Goal: Communication & Community: Answer question/provide support

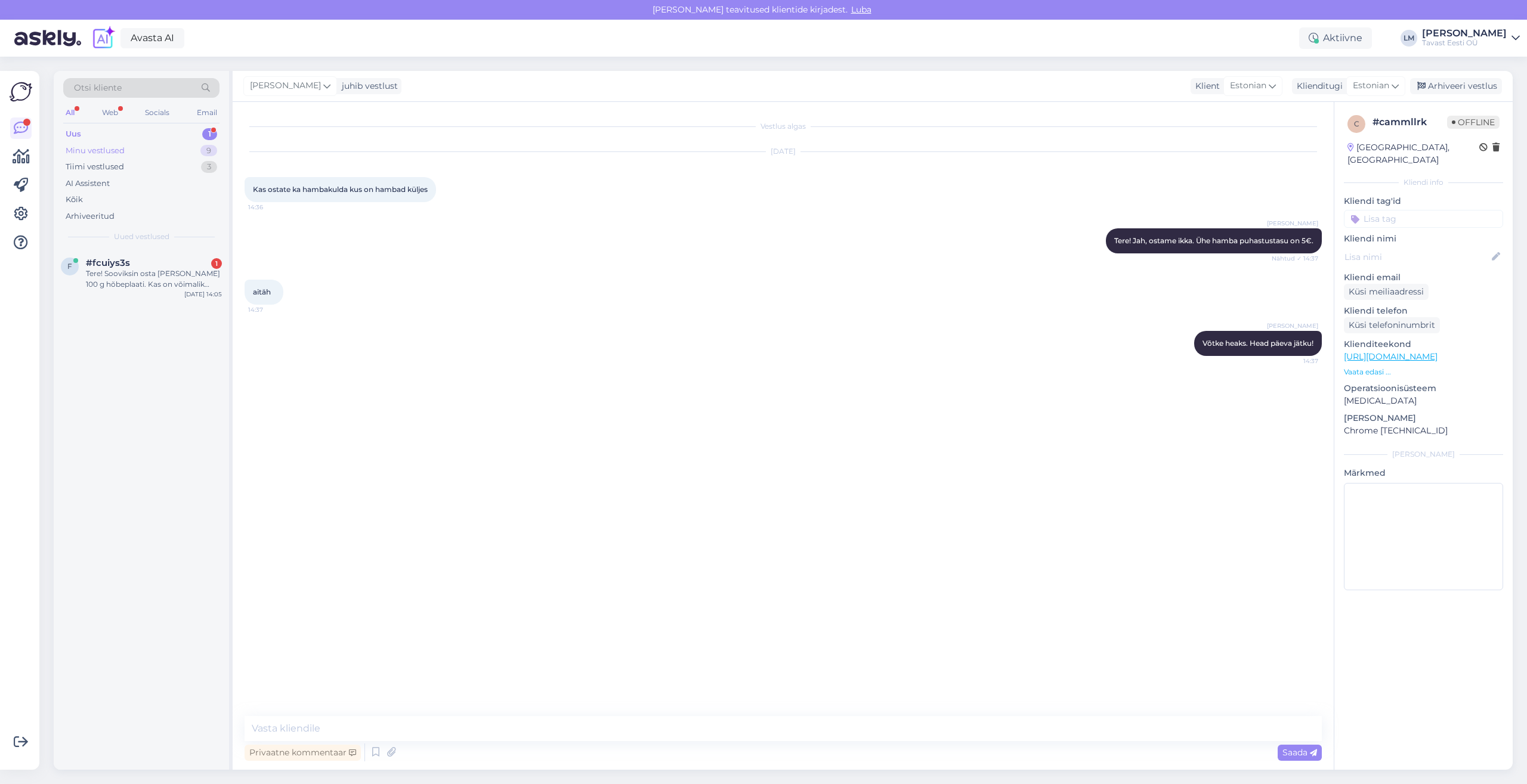
click at [95, 151] on div "Minu vestlused" at bounding box center [95, 151] width 59 height 12
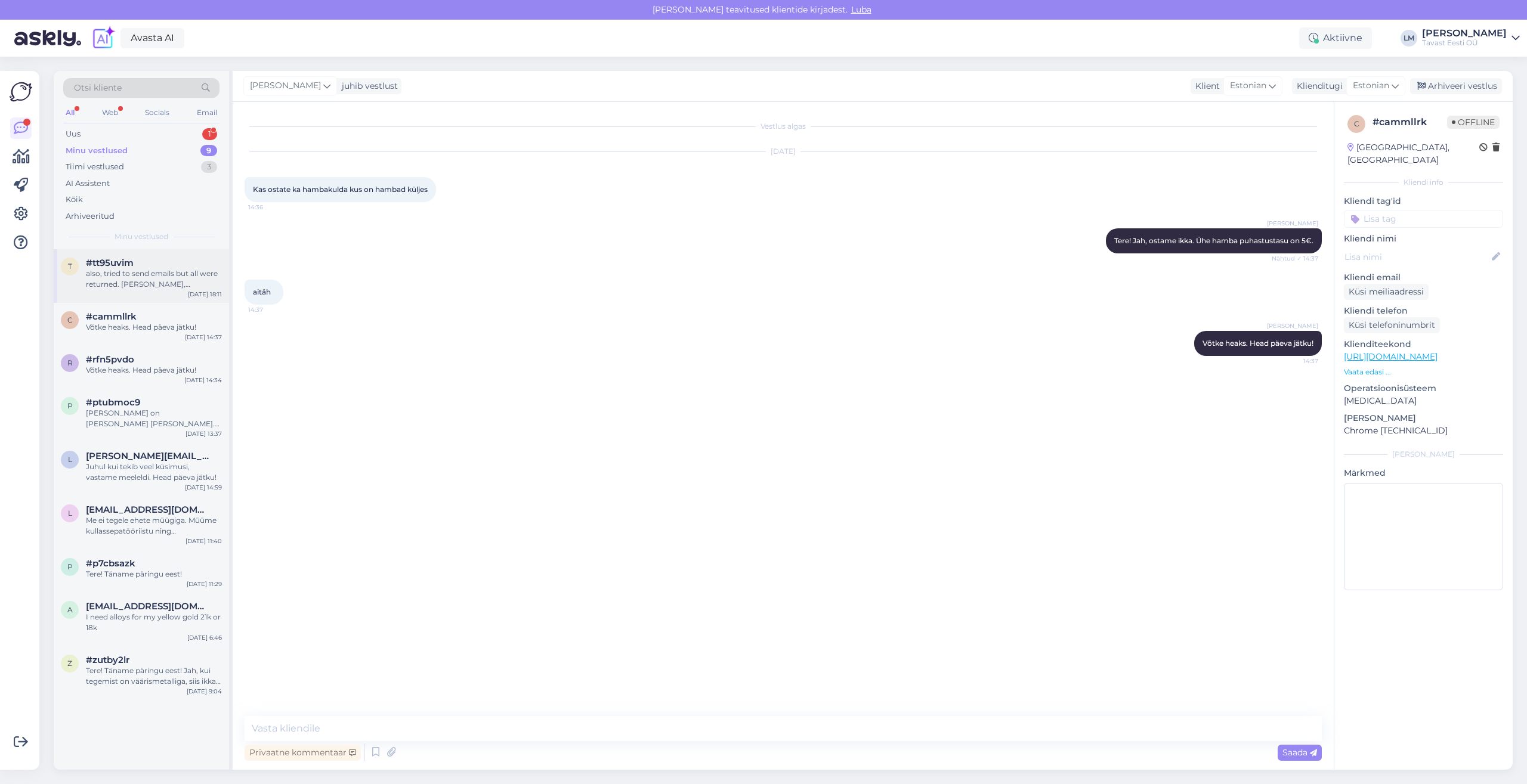
click at [131, 278] on div "also, tried to send emails but all were returned. [PERSON_NAME], [PERSON_NAME],…" at bounding box center [153, 279] width 136 height 21
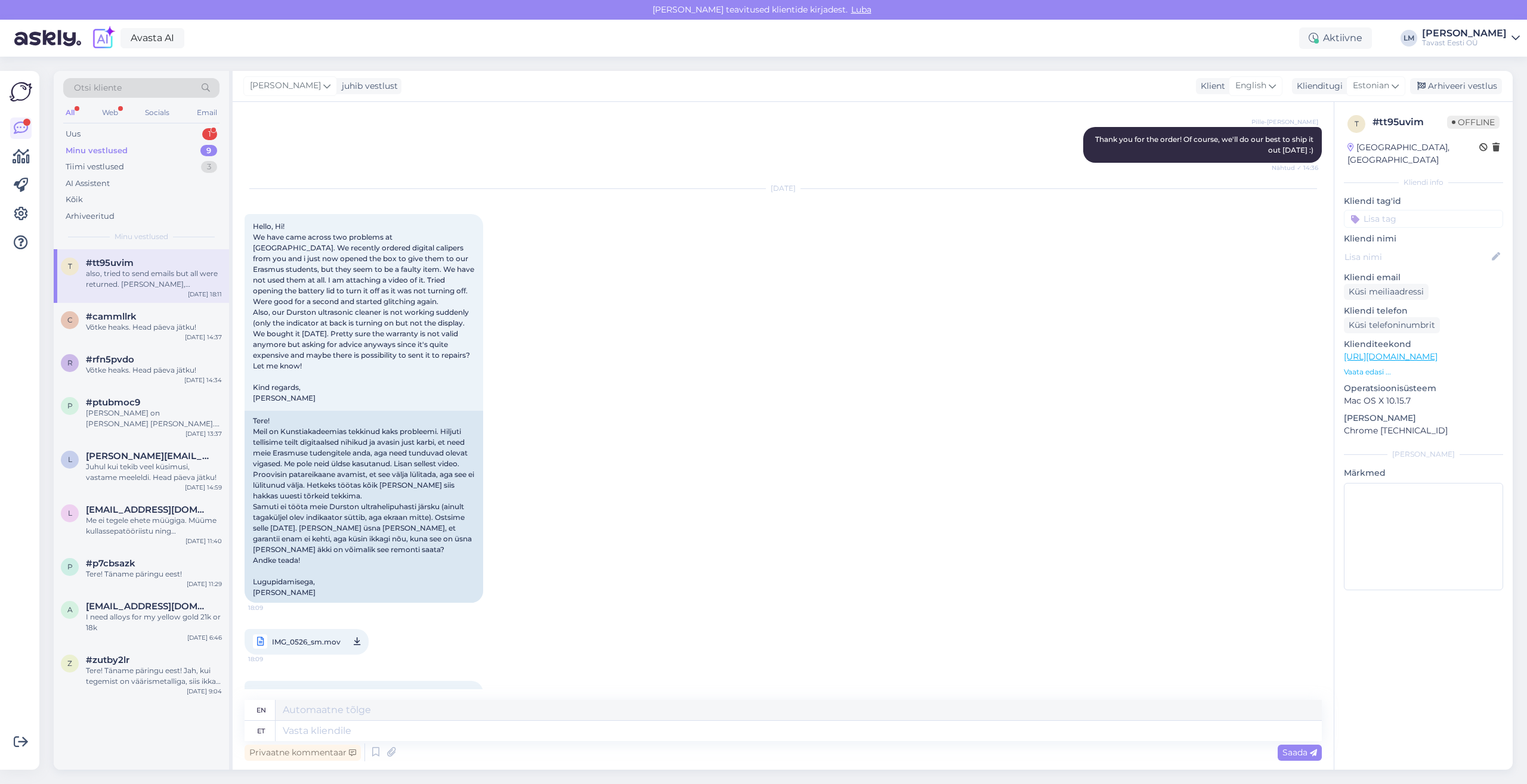
scroll to position [778, 0]
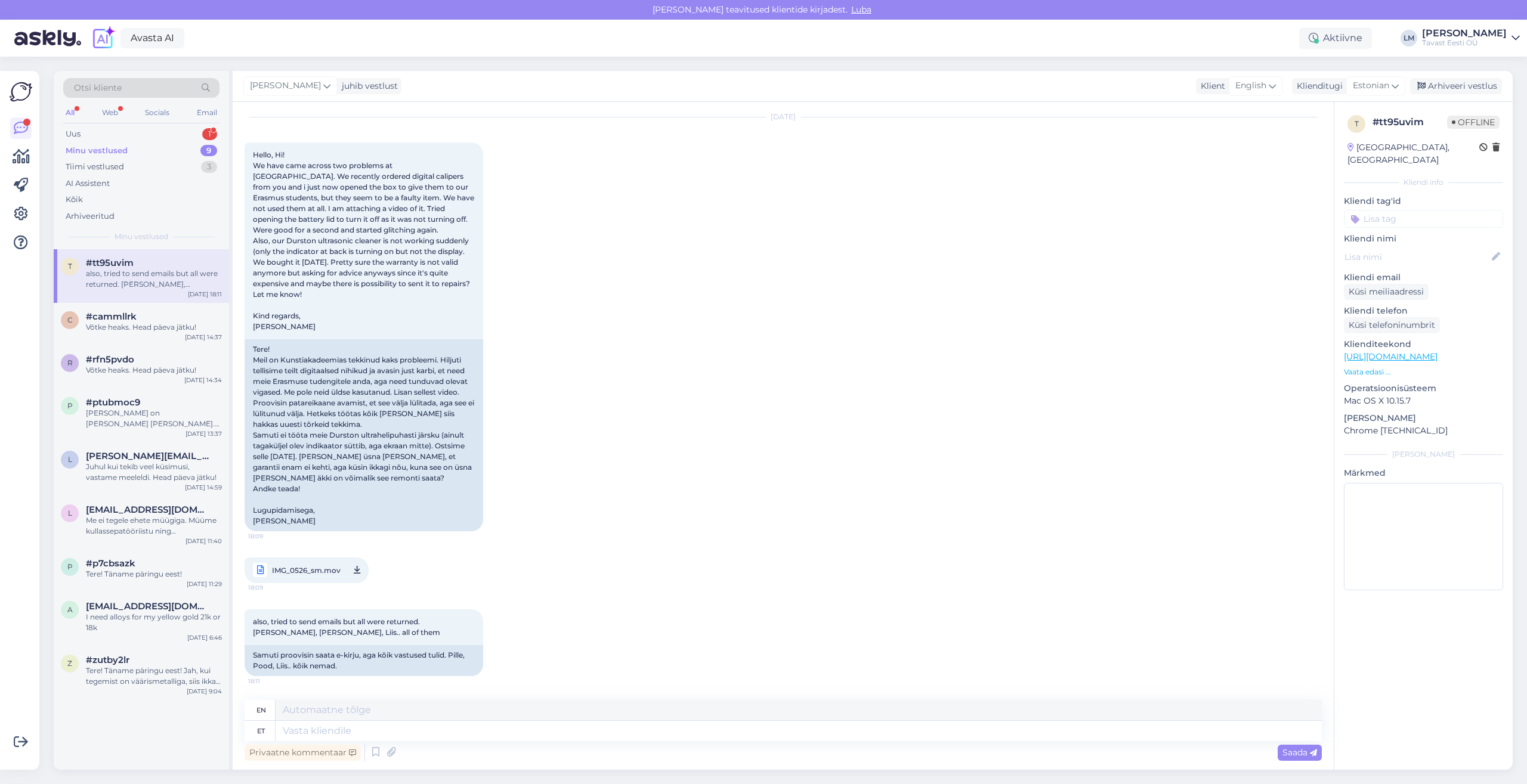
click at [1475, 38] on div "[PERSON_NAME]" at bounding box center [1463, 33] width 85 height 9
click at [323, 86] on icon at bounding box center [327, 86] width 7 height 13
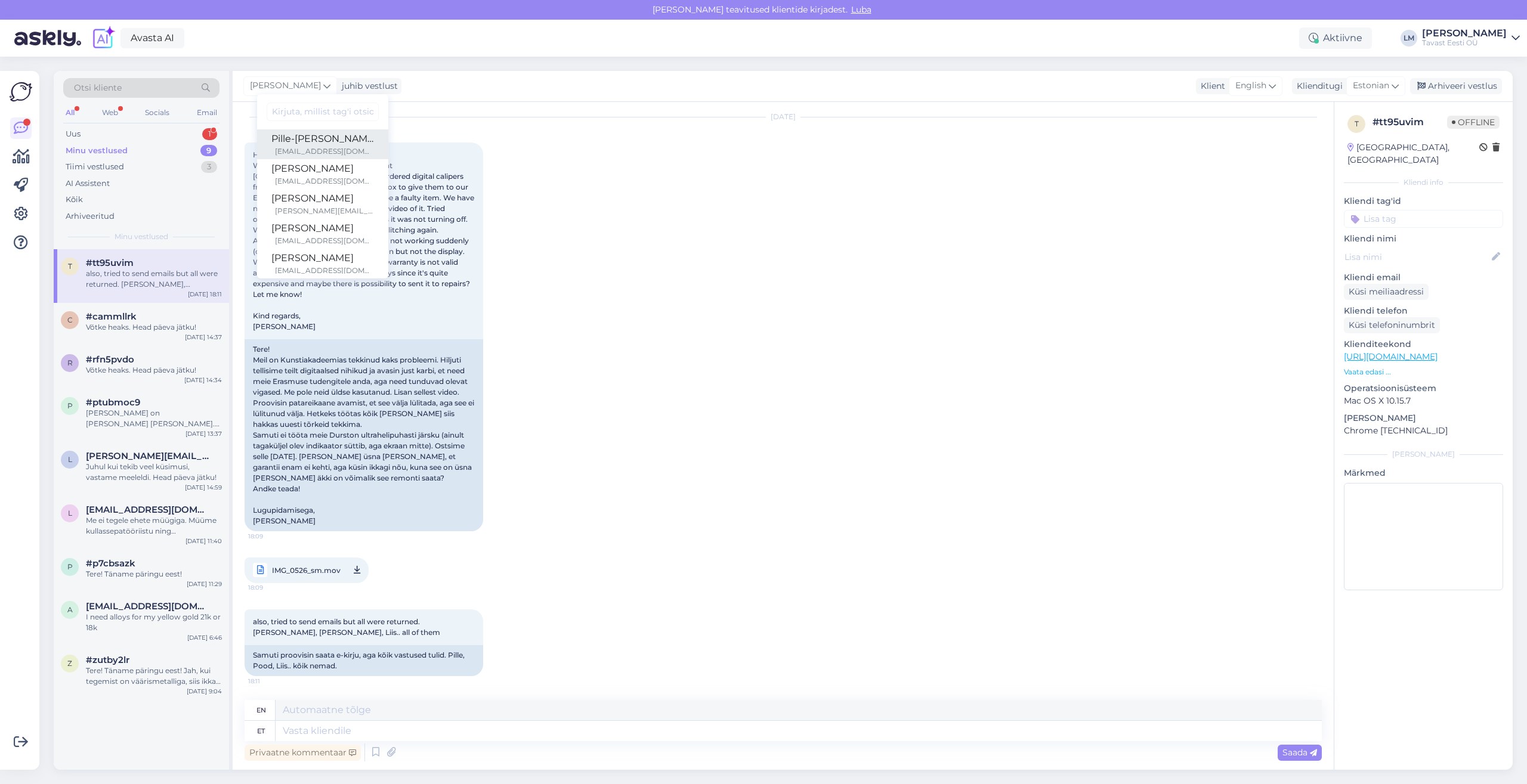
click at [314, 136] on div "Pille-[PERSON_NAME]" at bounding box center [323, 139] width 103 height 14
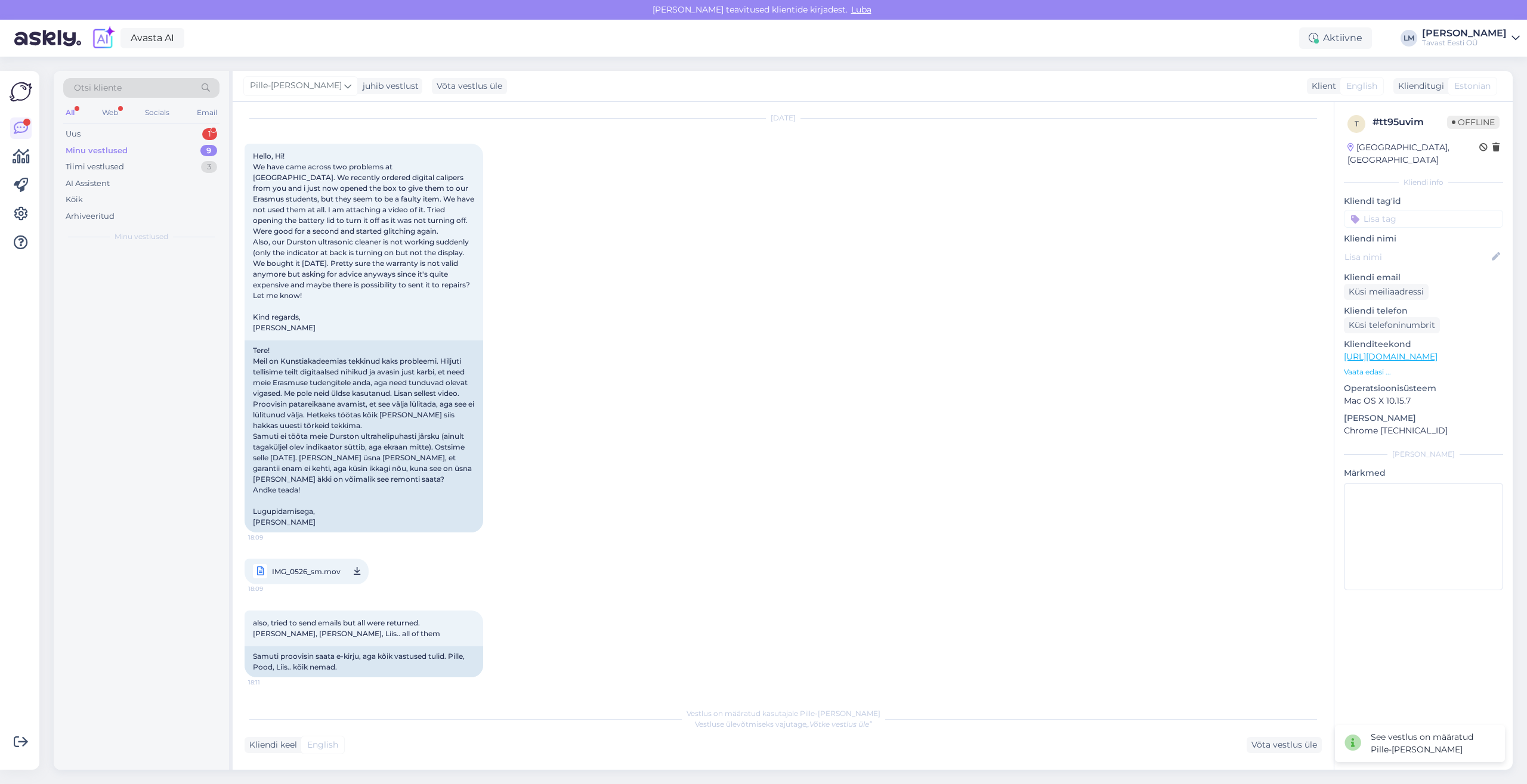
scroll to position [776, 0]
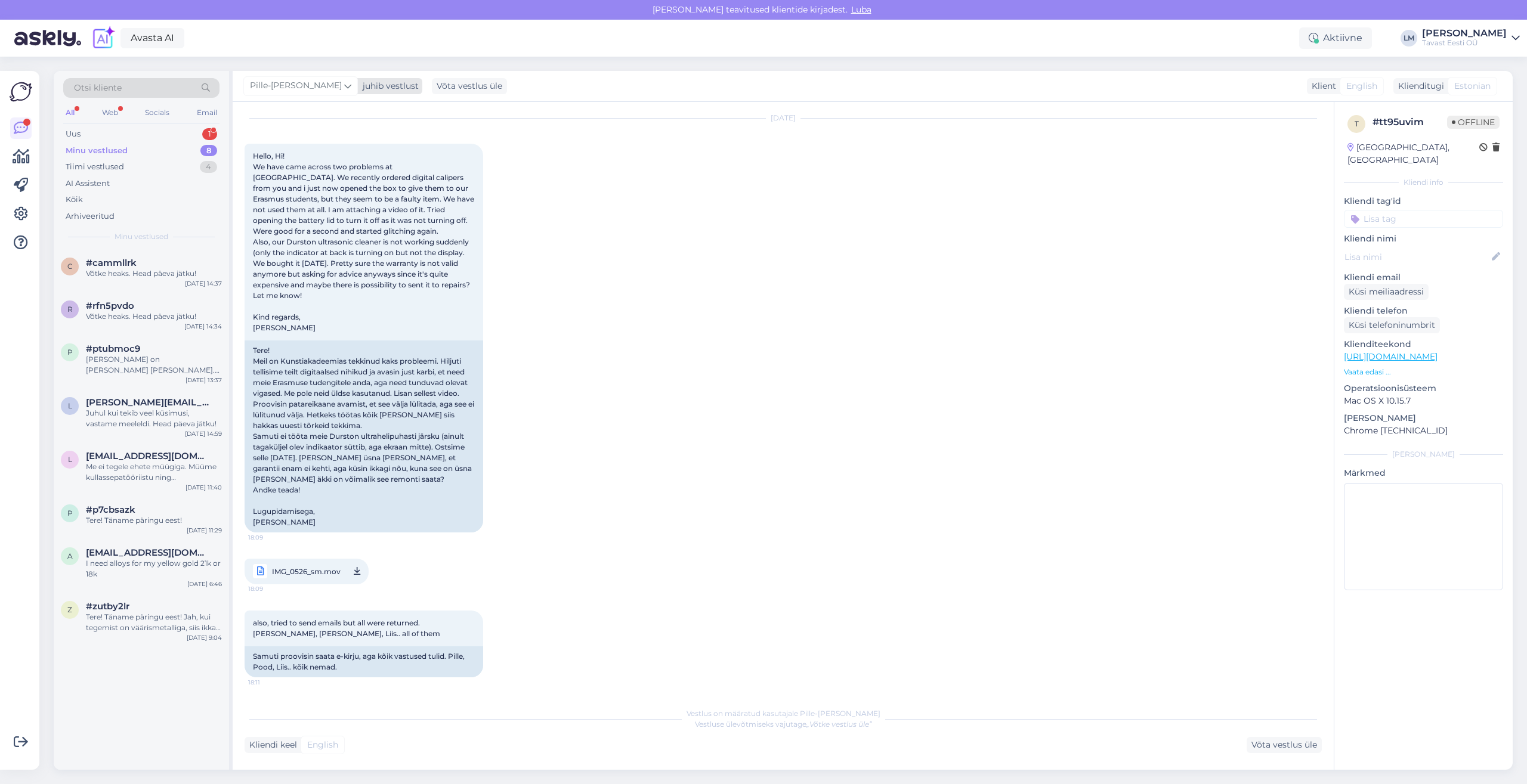
click at [385, 87] on div "juhib vestlust" at bounding box center [387, 86] width 61 height 13
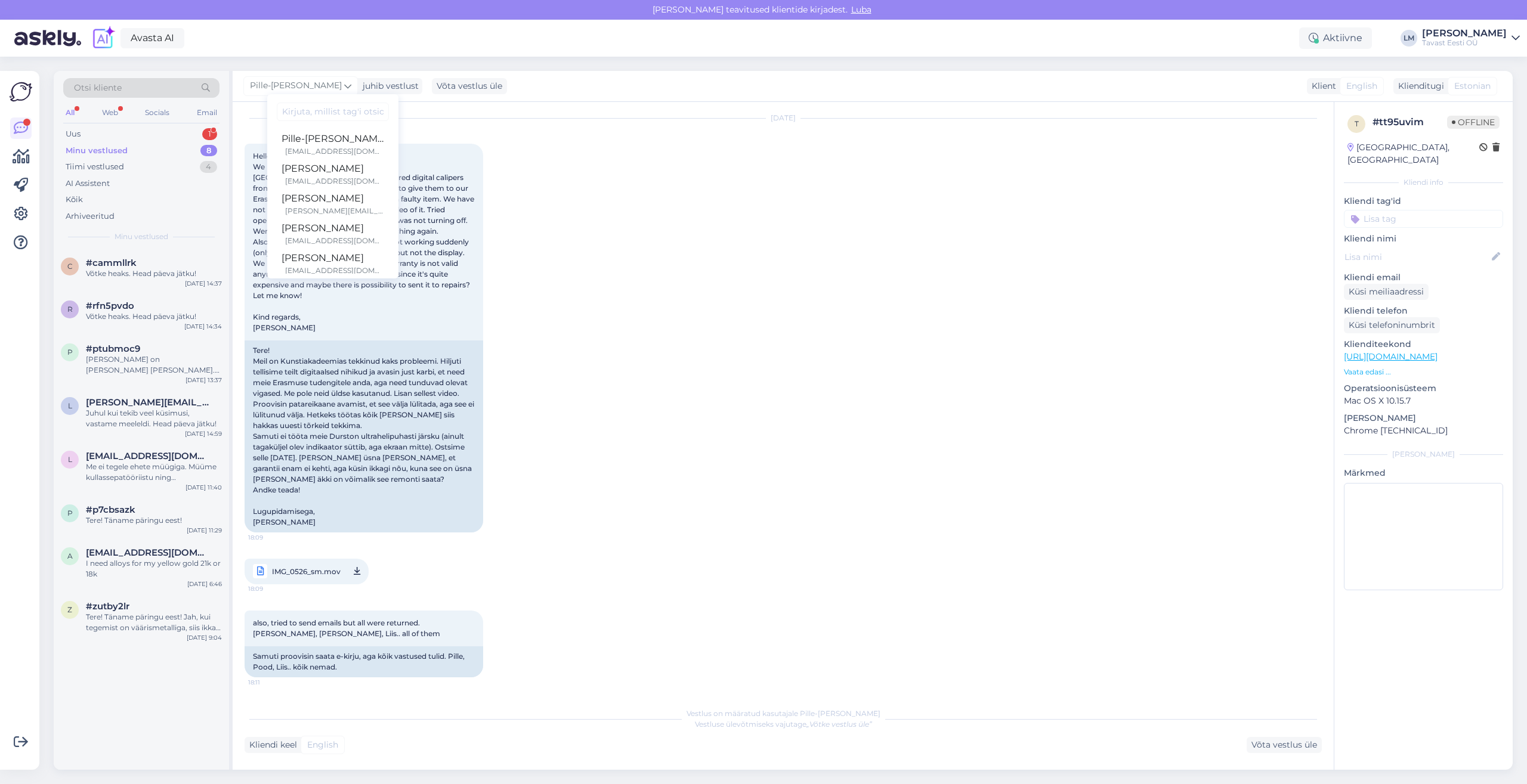
click at [593, 102] on div "Vestlus algas [DATE] Hello! Do you still have these 14k gold butterfly backs? C…" at bounding box center [783, 436] width 1101 height 668
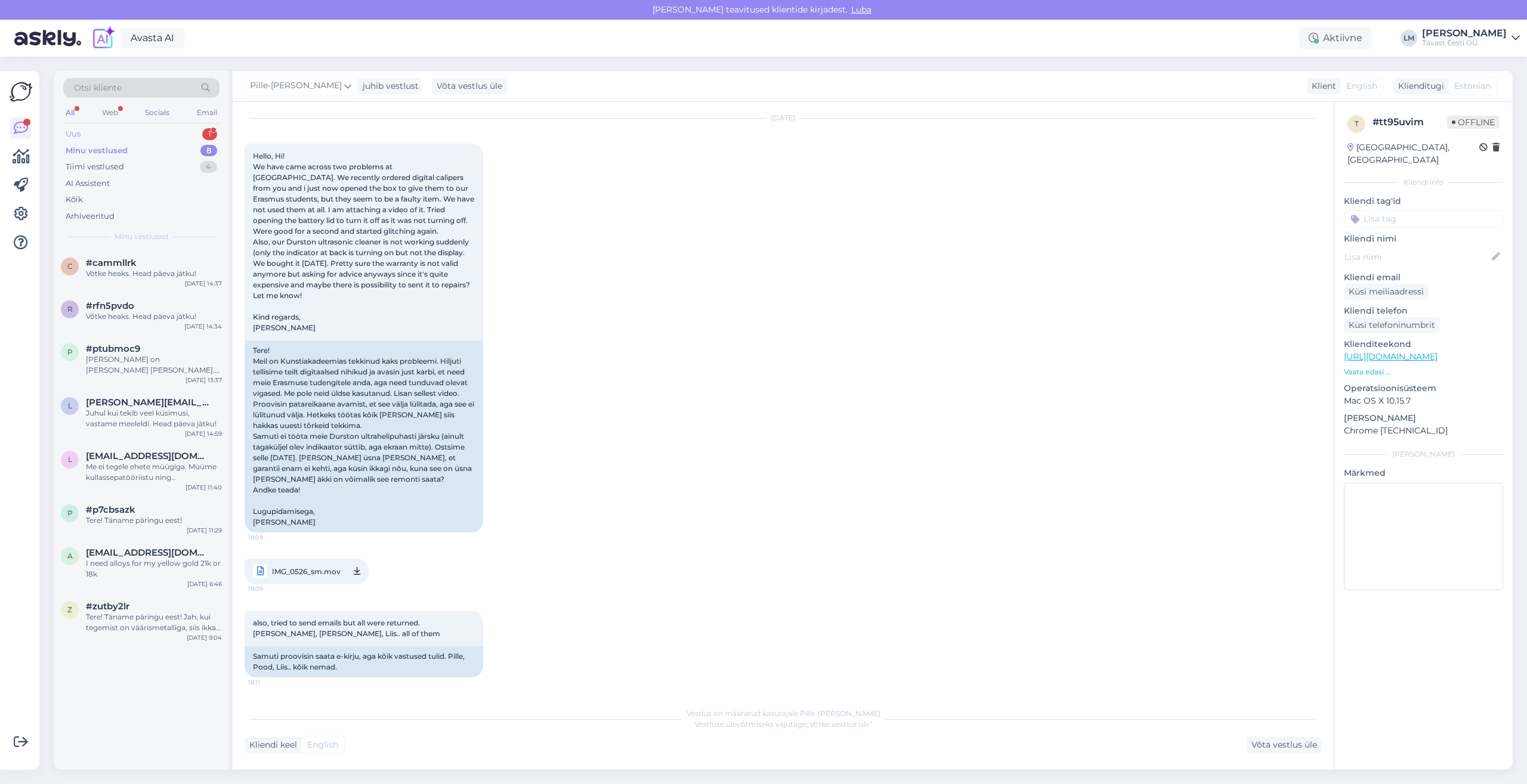
click at [80, 133] on div "Uus" at bounding box center [73, 134] width 15 height 12
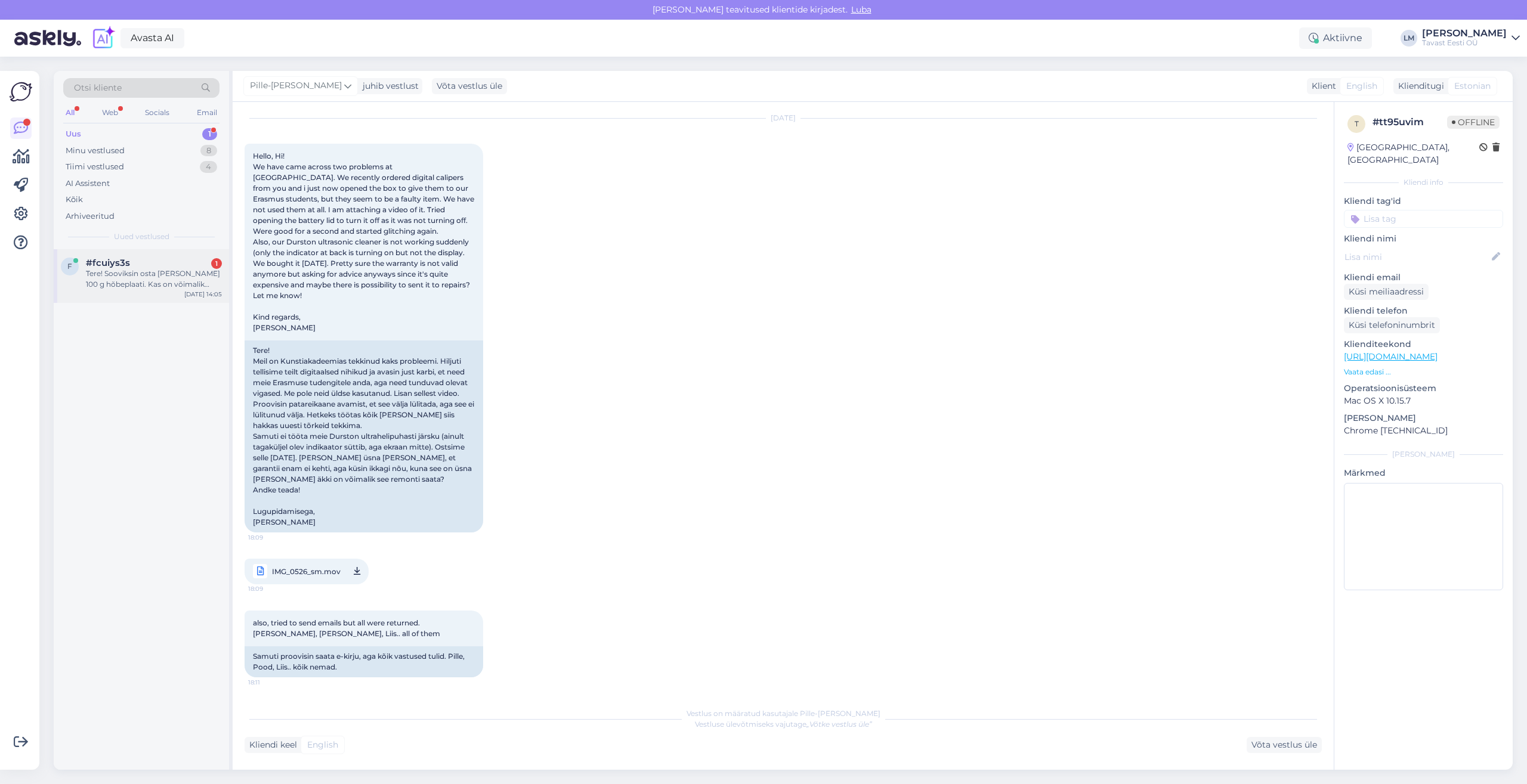
click at [151, 276] on div "Tere! Sooviksin osta [PERSON_NAME] 100 g hõbeplaati. Kas on võimalik tellida?" at bounding box center [153, 279] width 136 height 21
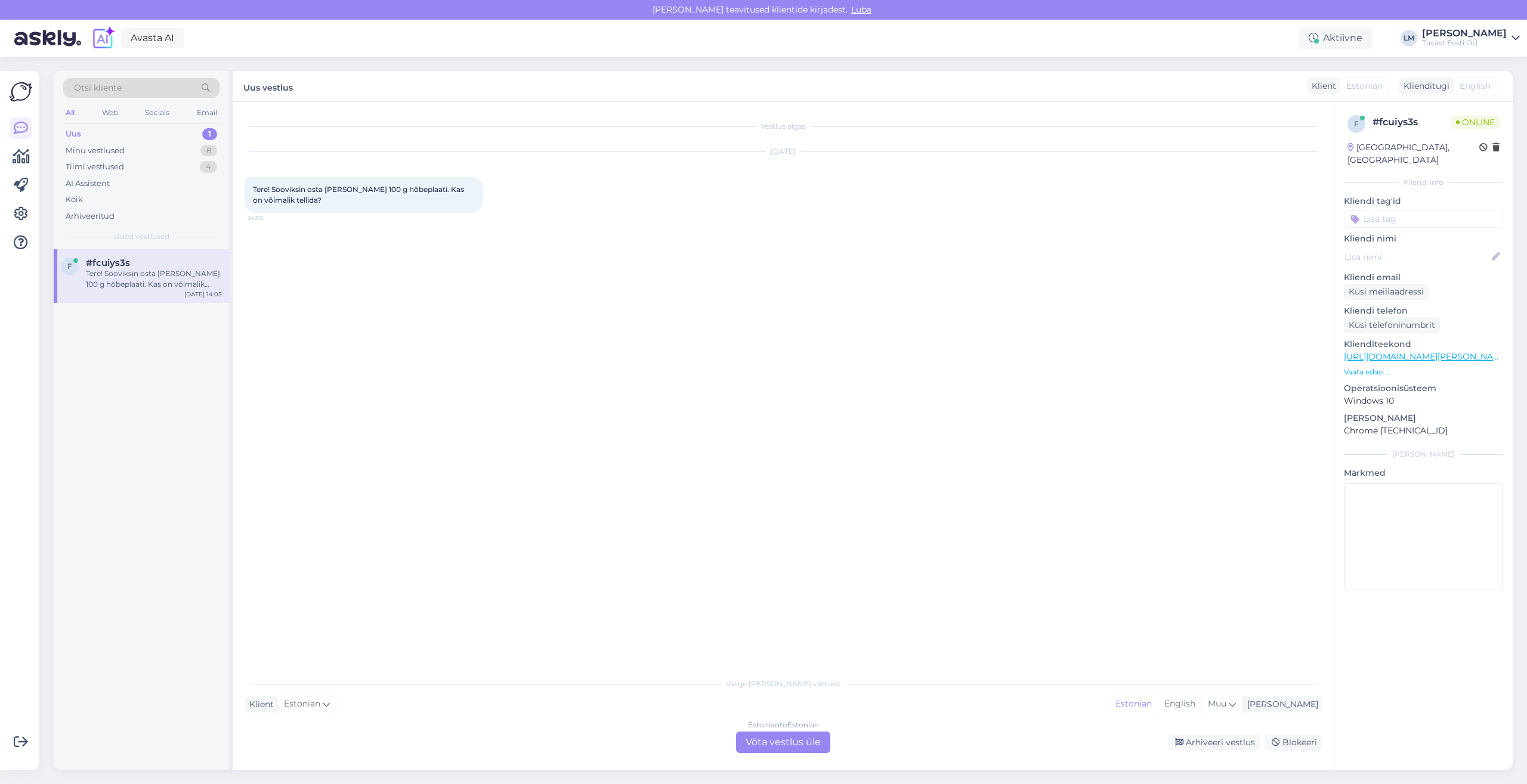
click at [785, 741] on div "Estonian to Estonian Võta vestlus üle" at bounding box center [783, 742] width 94 height 21
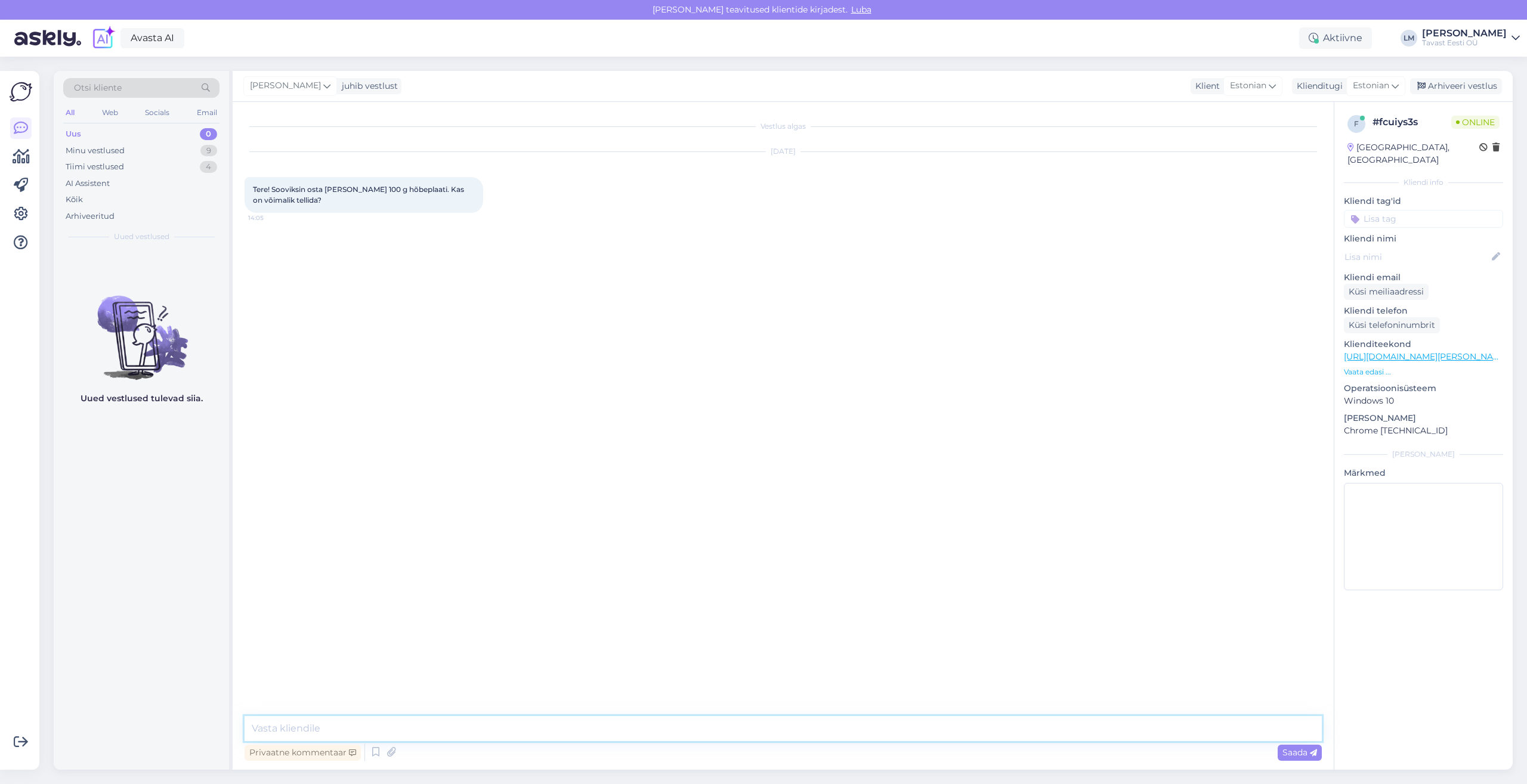
click at [361, 730] on textarea at bounding box center [783, 728] width 1077 height 25
type textarea "Tere!"
click at [433, 730] on textarea "Täname päringu eest! 100 grammised hõbeplaadid" at bounding box center [783, 728] width 1077 height 25
click at [579, 729] on textarea "Täname päringu eest! 100 grammised investeermis hõbeplaadid" at bounding box center [783, 728] width 1077 height 25
click at [439, 730] on textarea "Täname päringu eest! 100 grammised investeermis hõbeplaadid" at bounding box center [783, 728] width 1077 height 25
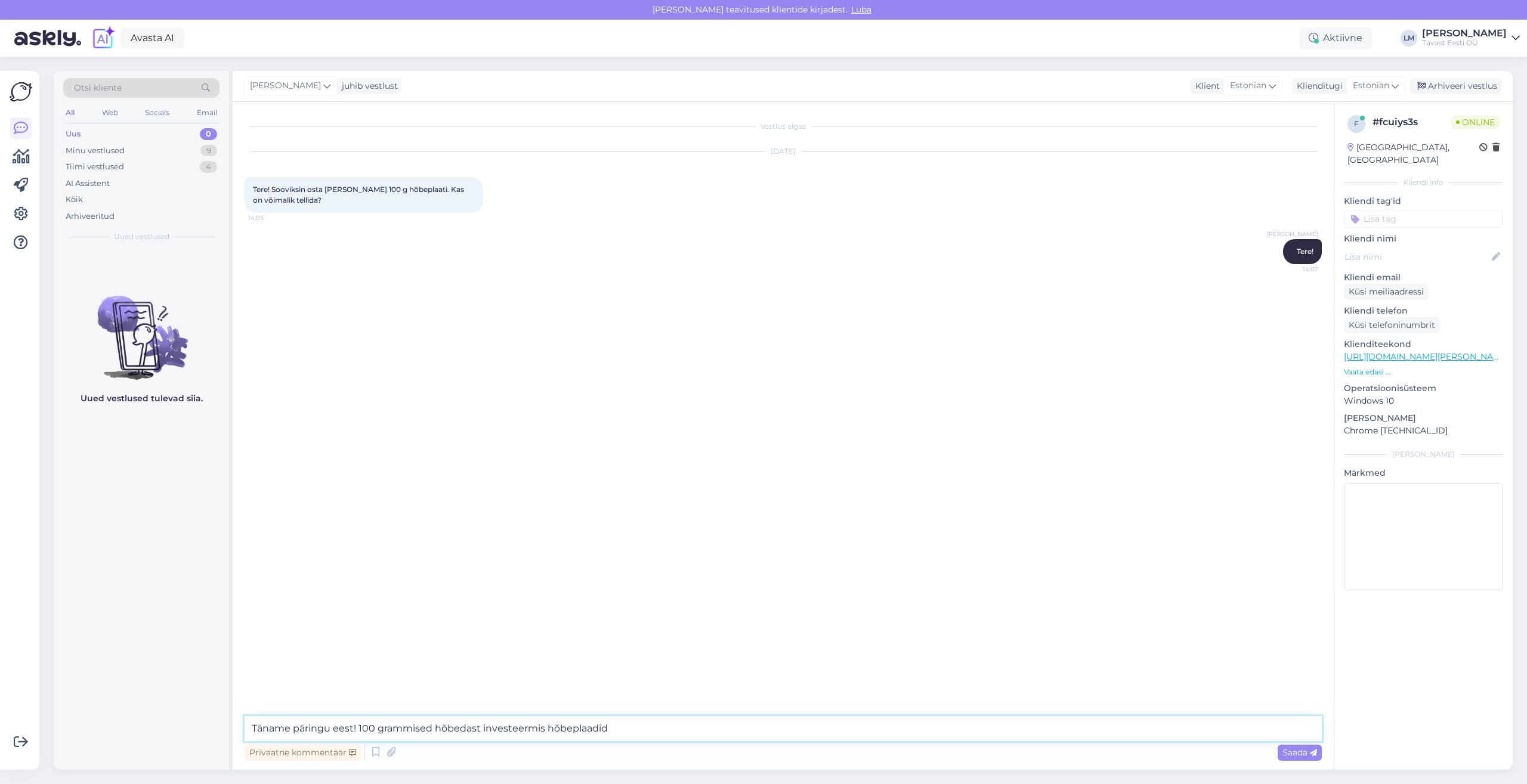
drag, startPoint x: 613, startPoint y: 728, endPoint x: 542, endPoint y: 730, distance: 71.0
click at [542, 730] on textarea "Täname päringu eest! 100 grammised hõbedast investeermis hõbeplaadid" at bounding box center [783, 728] width 1077 height 25
drag, startPoint x: 694, startPoint y: 728, endPoint x: 783, endPoint y: 724, distance: 89.1
click at [783, 724] on textarea "Täname päringu eest! 100 grammised hõbedast investeermisplaadid jõuavad lattu j…" at bounding box center [783, 728] width 1077 height 25
click at [756, 728] on textarea "Täname päringu eest! 100 grammised hõbedast investeermisplaadid jõuavad lattu j…" at bounding box center [783, 728] width 1077 height 25
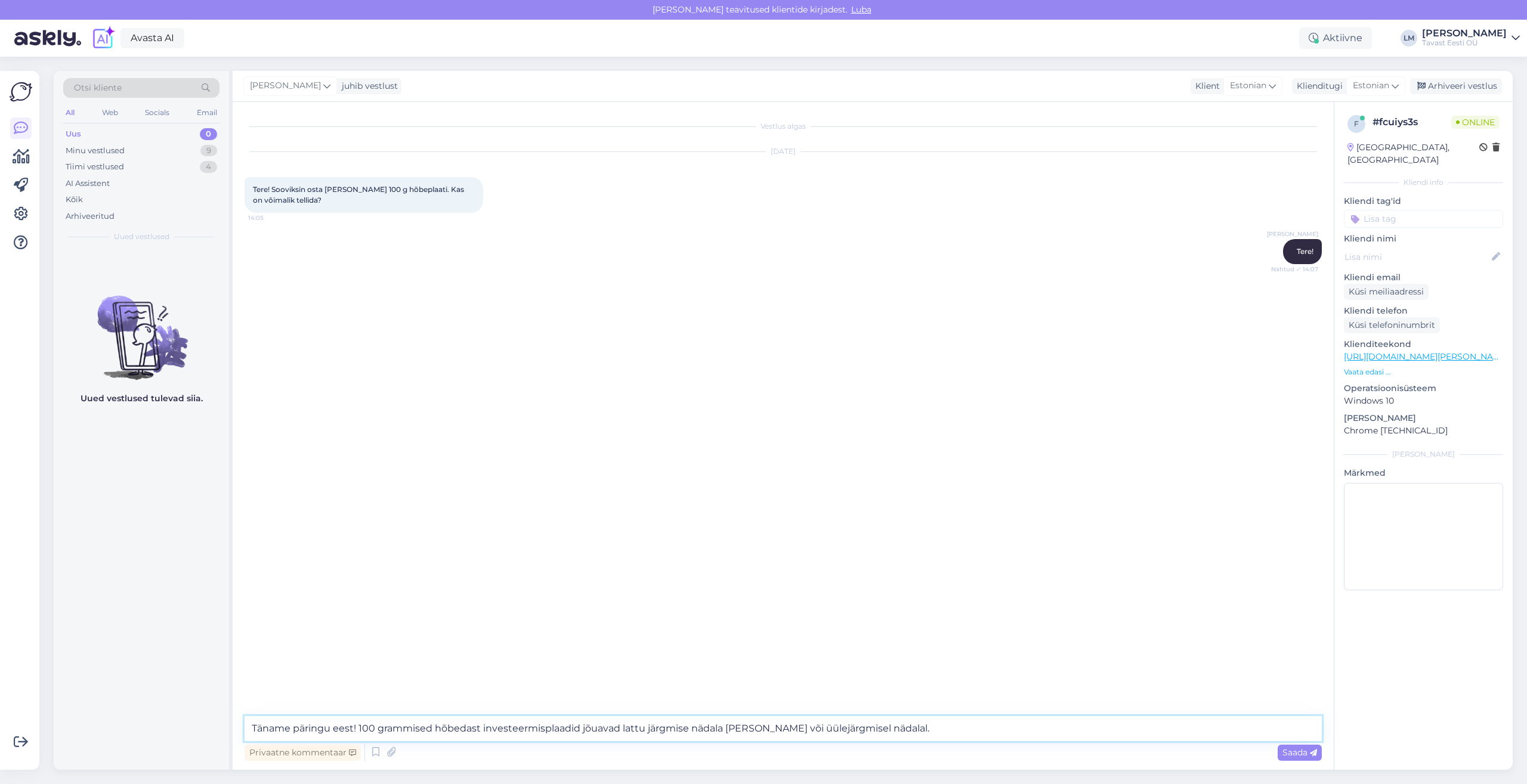
type textarea "Täname päringu eest! 100 grammised hõbedast investeermisplaadid jõuavad lattu j…"
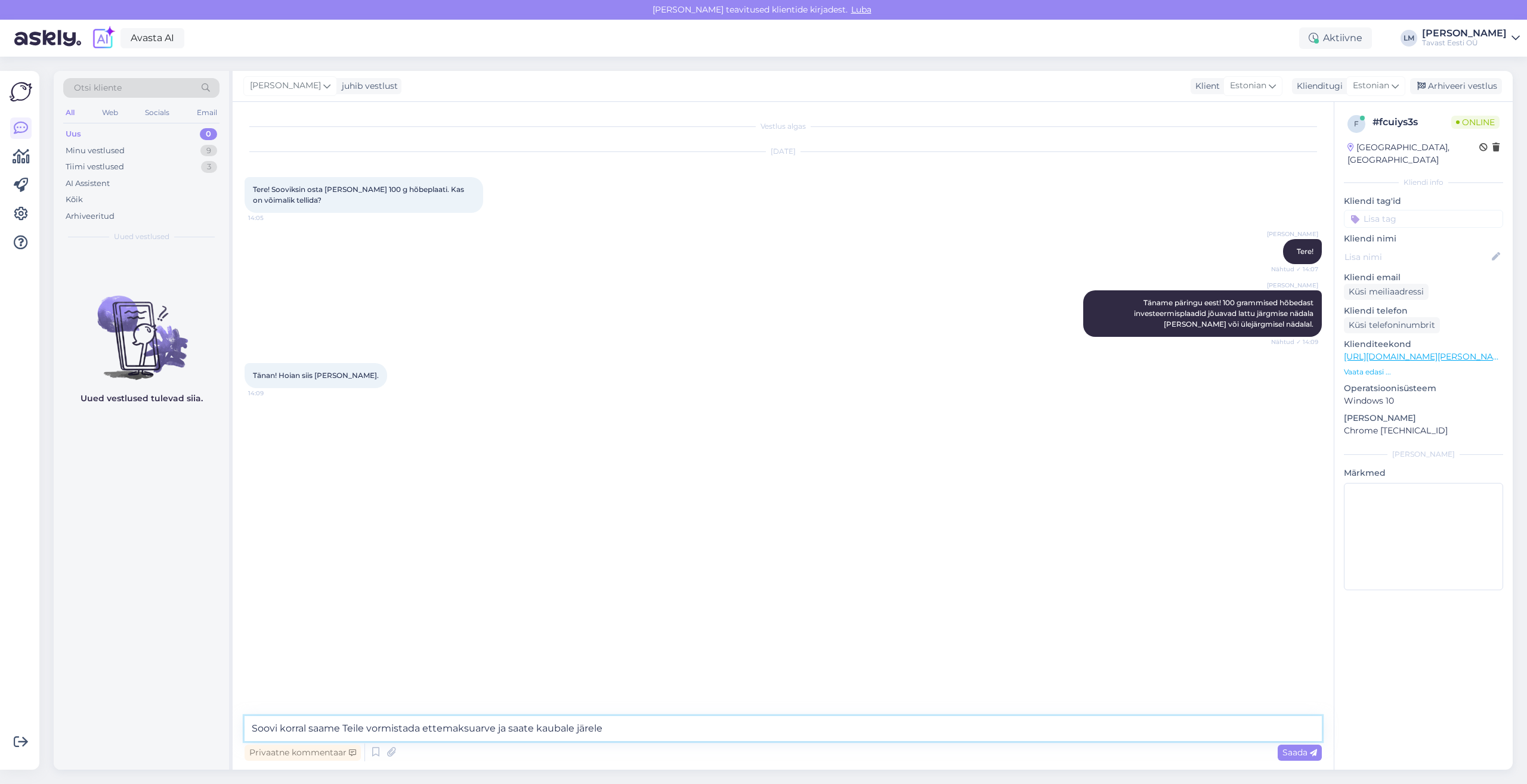
type textarea "Soovi korral saame Teile vormistada ettemaksuarve ja saate kaubale järele"
drag, startPoint x: 648, startPoint y: 724, endPoint x: 219, endPoint y: 729, distance: 429.0
click at [245, 729] on textarea "Soovi korral saame Teile vormistada ettemaksuarve ja saate kaubale järele" at bounding box center [783, 728] width 1077 height 25
click at [1386, 284] on div "Küsi meiliaadressi" at bounding box center [1386, 292] width 85 height 16
click at [495, 730] on textarea at bounding box center [783, 728] width 1077 height 25
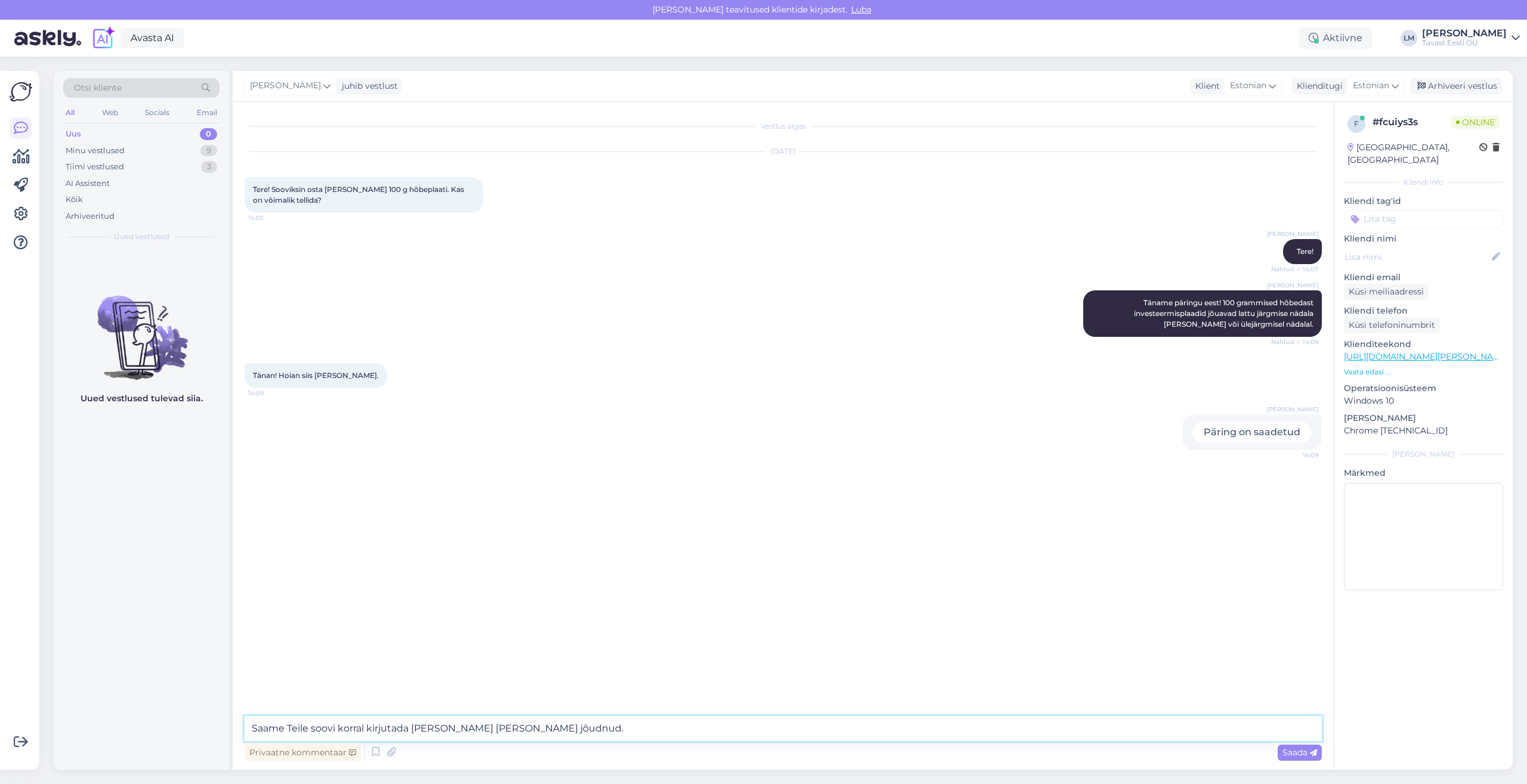
click at [457, 731] on textarea "Saame Teile soovi korral kirjutada [PERSON_NAME] [PERSON_NAME] jõudnud." at bounding box center [783, 728] width 1077 height 25
type textarea "Saame Teile soovi korral kirjutada kui tooted on lattu jõudnud."
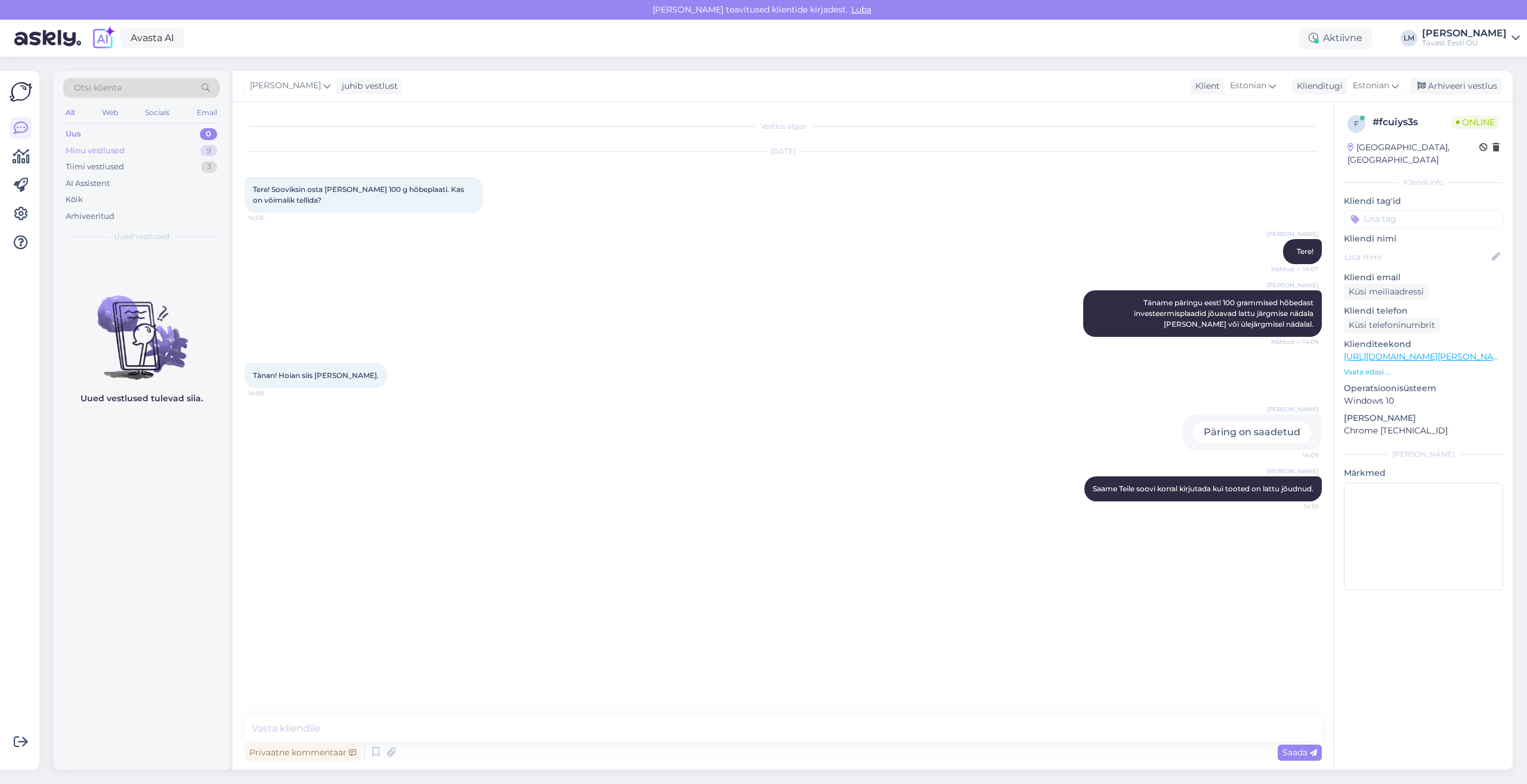
click at [114, 147] on div "Minu vestlused" at bounding box center [95, 151] width 59 height 12
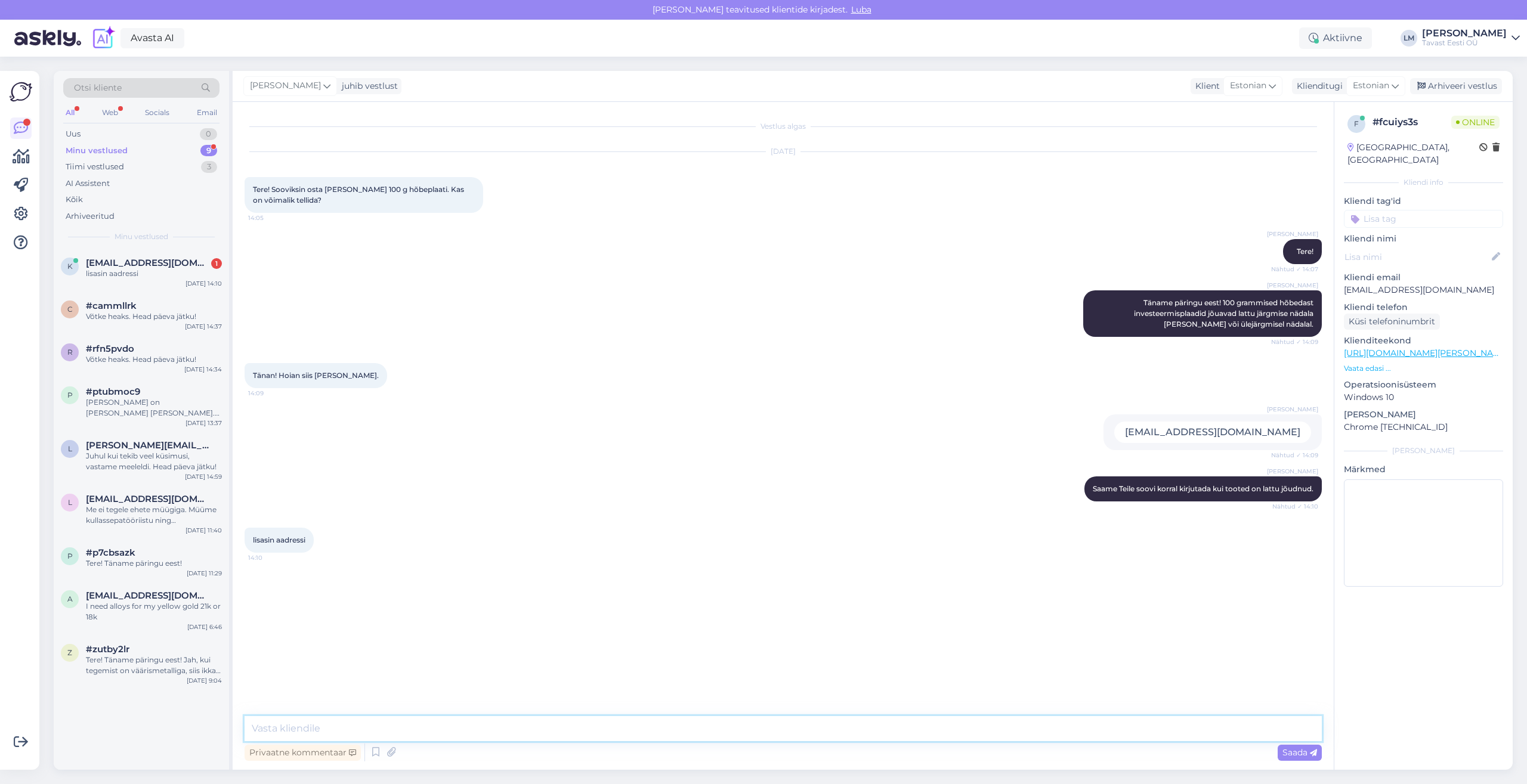
click at [307, 728] on textarea at bounding box center [783, 728] width 1077 height 25
type textarea "Aitäh!"
click at [430, 729] on textarea at bounding box center [783, 728] width 1077 height 25
type textarea "S"
type textarea "V"
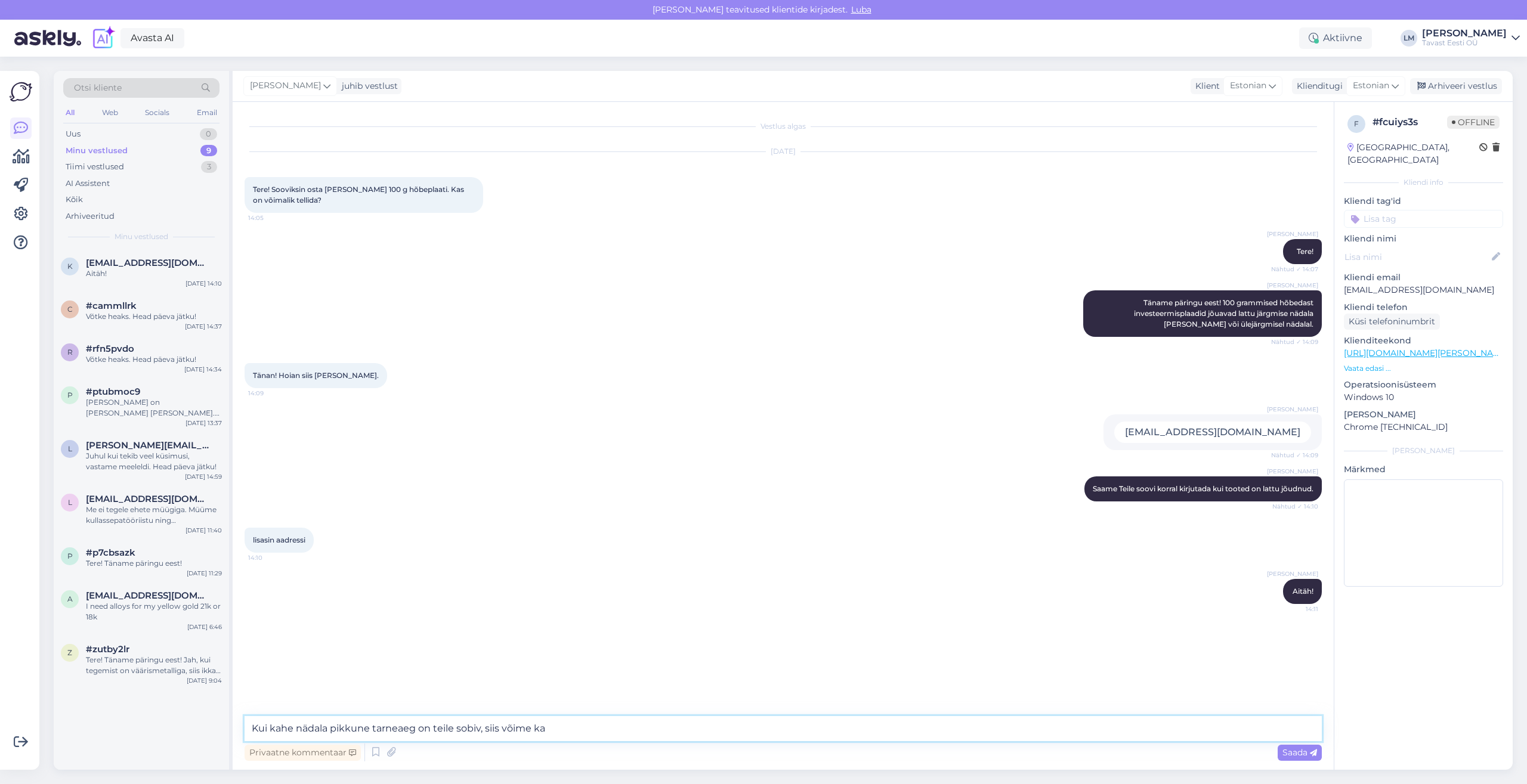
click at [434, 728] on textarea "Kui kahe nädala pikkune tarneaeg on teile sobiv, siis võime ka" at bounding box center [783, 728] width 1077 height 25
click at [576, 728] on textarea "Kui kahe nädala pikkune tarneaeg on Teile sobiv, siis võime ka" at bounding box center [783, 728] width 1077 height 25
click at [675, 728] on textarea "Kui kahe nädala pikkune tarneaeg on Teile sobiv, siis võime ka vormistada ettem…" at bounding box center [783, 728] width 1077 height 25
drag, startPoint x: 746, startPoint y: 726, endPoint x: 706, endPoint y: 724, distance: 40.0
click at [706, 724] on textarea "Kui kahe nädala pikkune tarneaeg on Teile sobiv, siis võime ka vormistada ettem…" at bounding box center [783, 728] width 1077 height 25
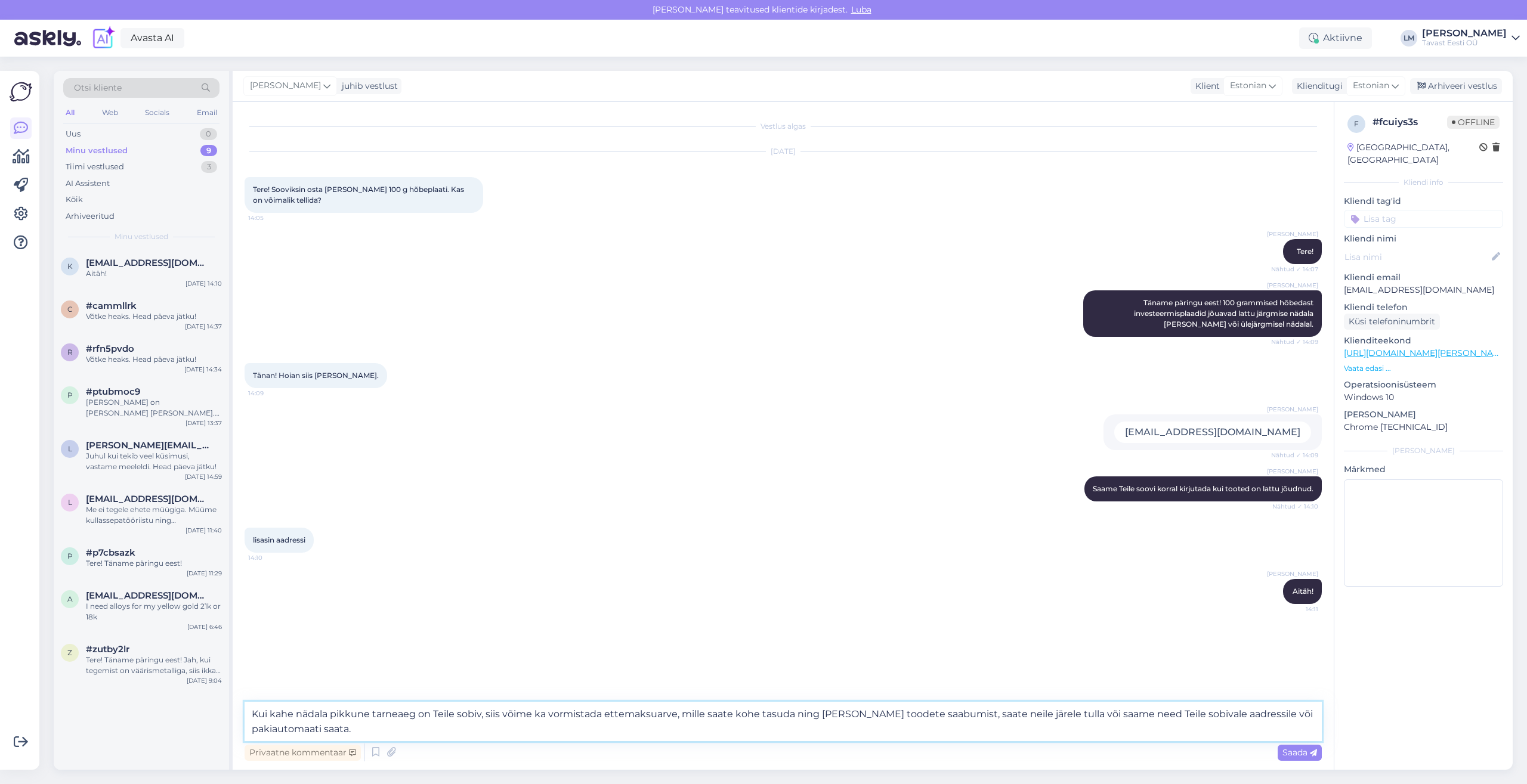
click at [826, 716] on textarea "Kui kahe nädala pikkune tarneaeg on Teile sobiv, siis võime ka vormistada ettem…" at bounding box center [783, 721] width 1077 height 39
click at [372, 731] on textarea "Kui kahe nädala pikkune tarneaeg on Teile sobiv, siis võime ka vormistada ettem…" at bounding box center [783, 721] width 1077 height 39
drag, startPoint x: 993, startPoint y: 714, endPoint x: 973, endPoint y: 711, distance: 20.2
click at [973, 711] on textarea "Kui kahe nädala pikkune tarneaeg on Teile sobiv, siis võime ka vormistada ettem…" at bounding box center [783, 721] width 1077 height 39
type textarea "Kui kahe nädala pikkune tarneaeg on Teile sobiv, siis võime ka vormistada ettem…"
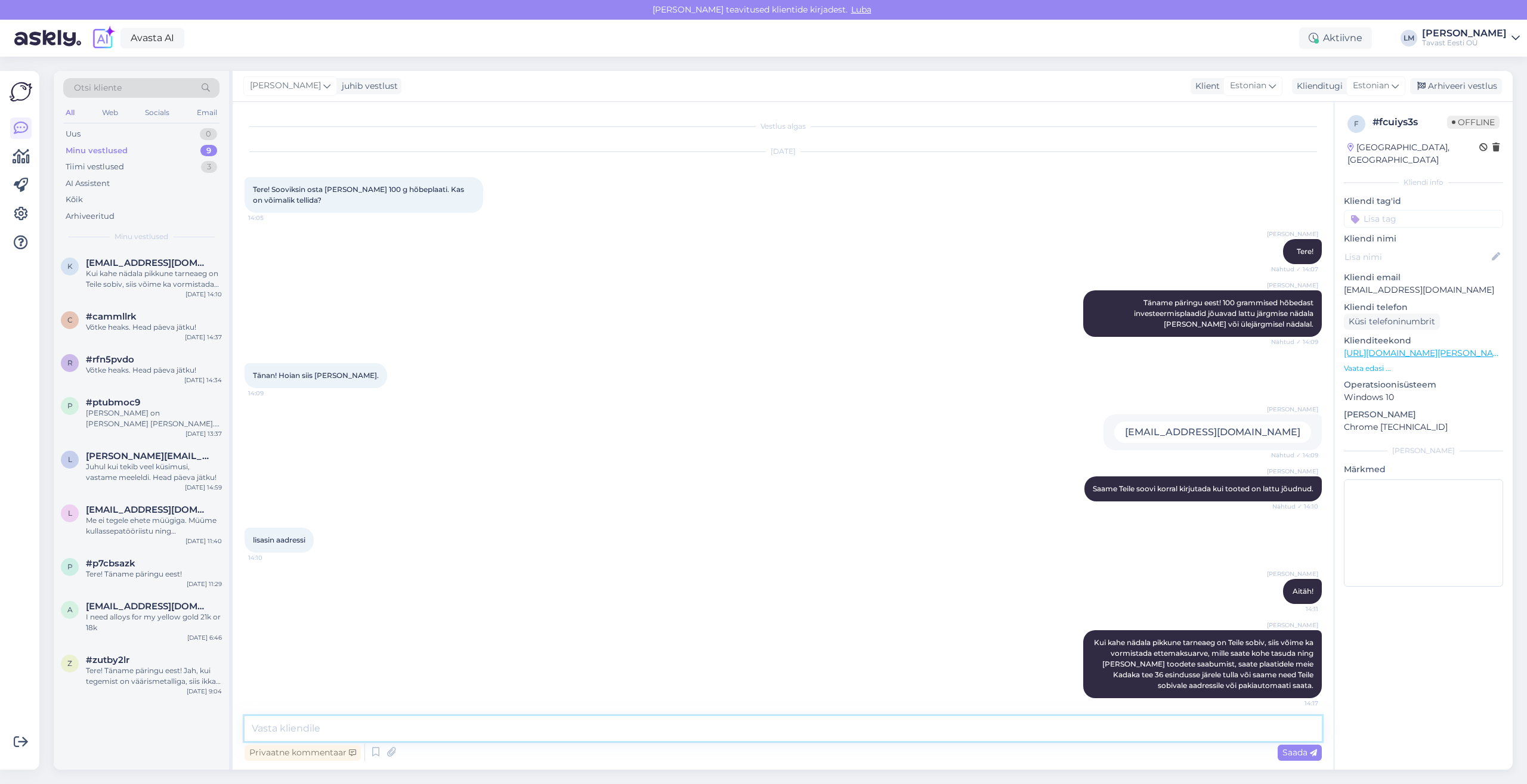
scroll to position [16, 0]
